Goal: Transaction & Acquisition: Subscribe to service/newsletter

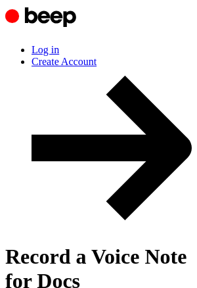
click at [59, 44] on link "Log in" at bounding box center [46, 49] width 28 height 11
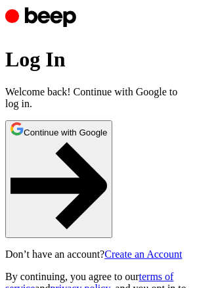
click at [108, 202] on button "Continue with Google" at bounding box center [58, 179] width 107 height 118
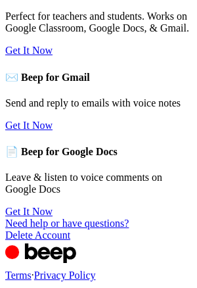
scroll to position [213, 0]
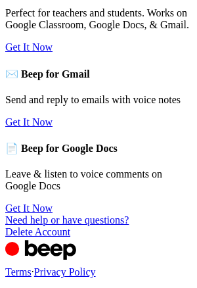
click at [53, 53] on link "Get It Now" at bounding box center [28, 46] width 47 height 11
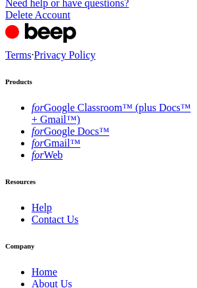
scroll to position [431, 0]
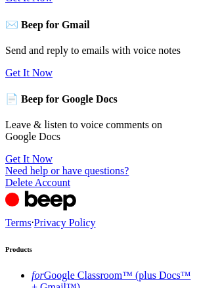
scroll to position [261, 0]
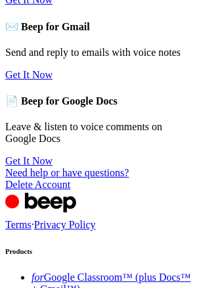
click at [53, 5] on link "Get It Now" at bounding box center [28, -1] width 47 height 11
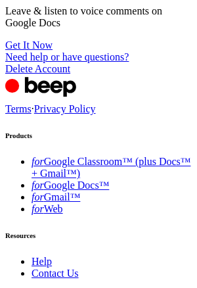
scroll to position [371, 0]
